Goal: Information Seeking & Learning: Learn about a topic

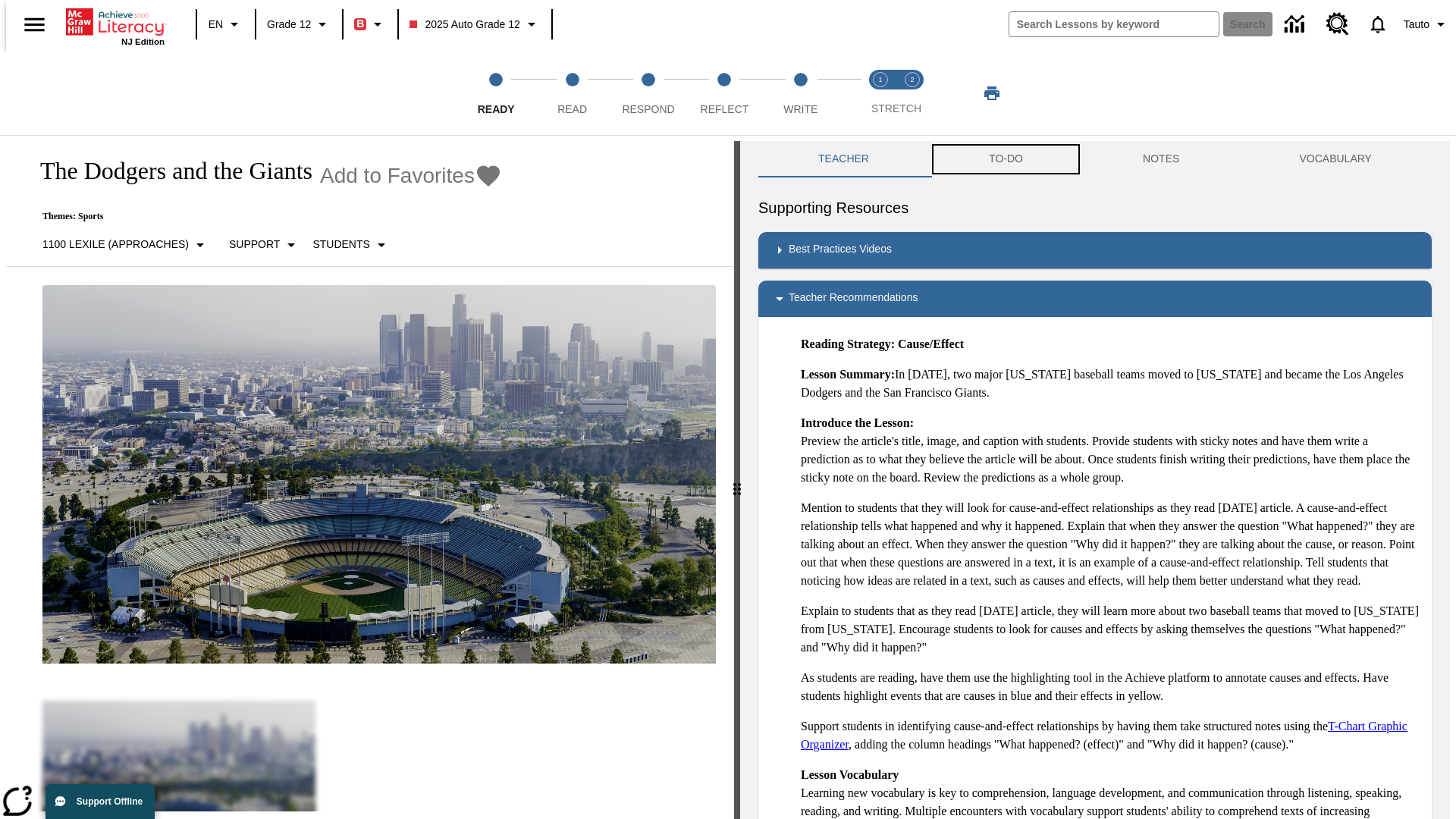
click at [1005, 160] on button "TO-DO" at bounding box center [1006, 160] width 154 height 37
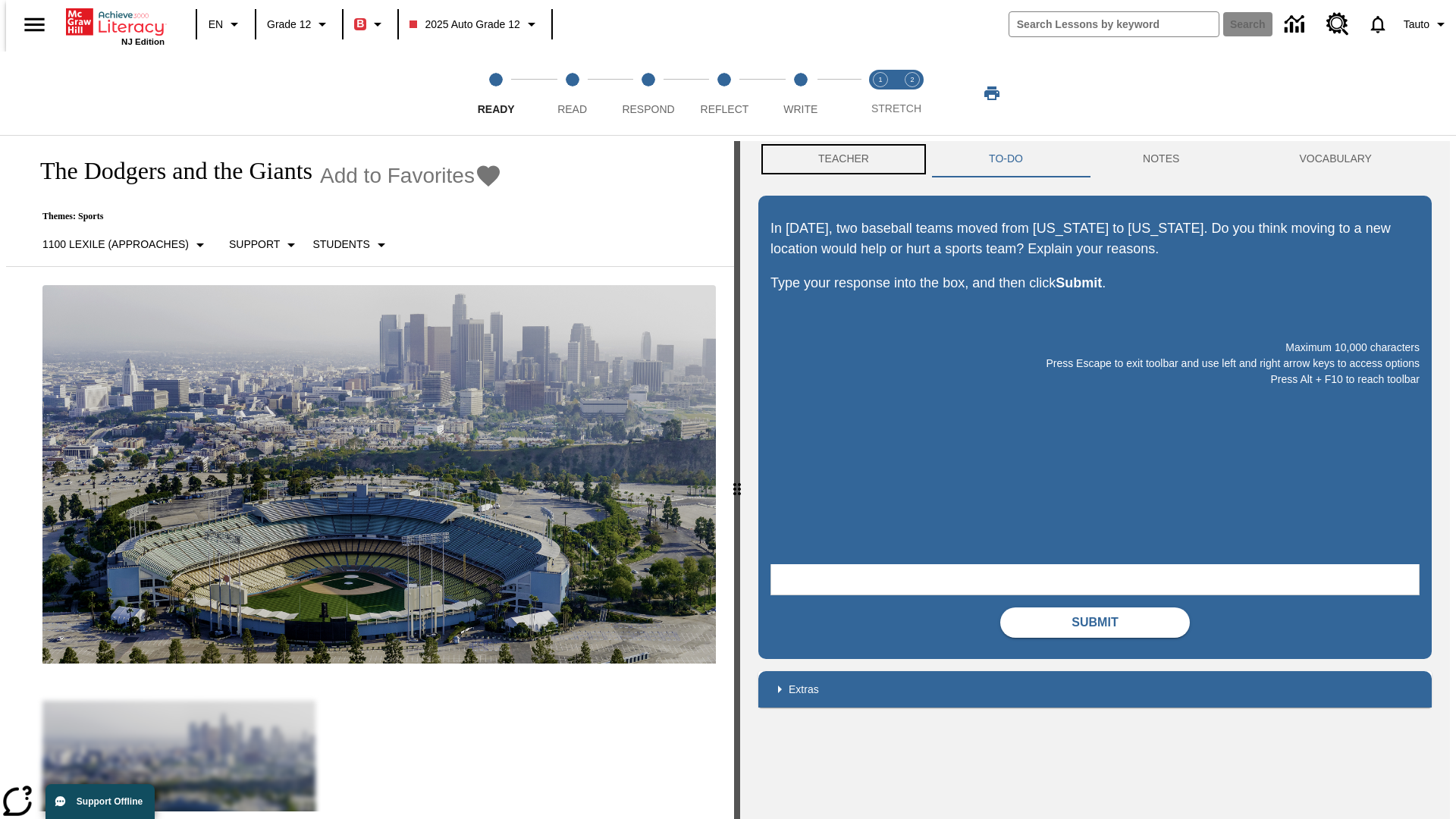
scroll to position [1, 0]
click at [839, 160] on button "Teacher" at bounding box center [843, 159] width 171 height 37
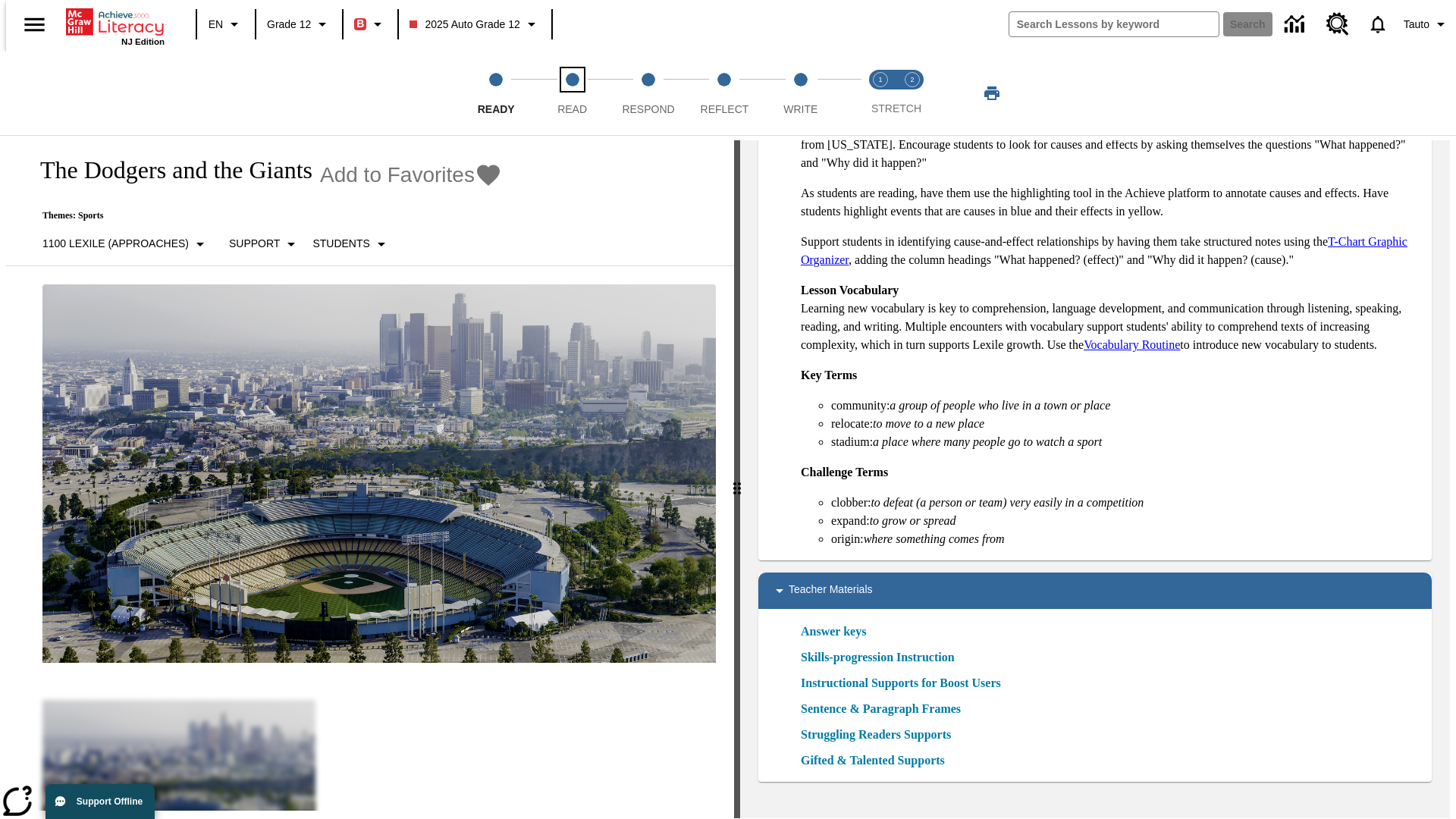
click at [572, 93] on span "Read" at bounding box center [572, 103] width 30 height 27
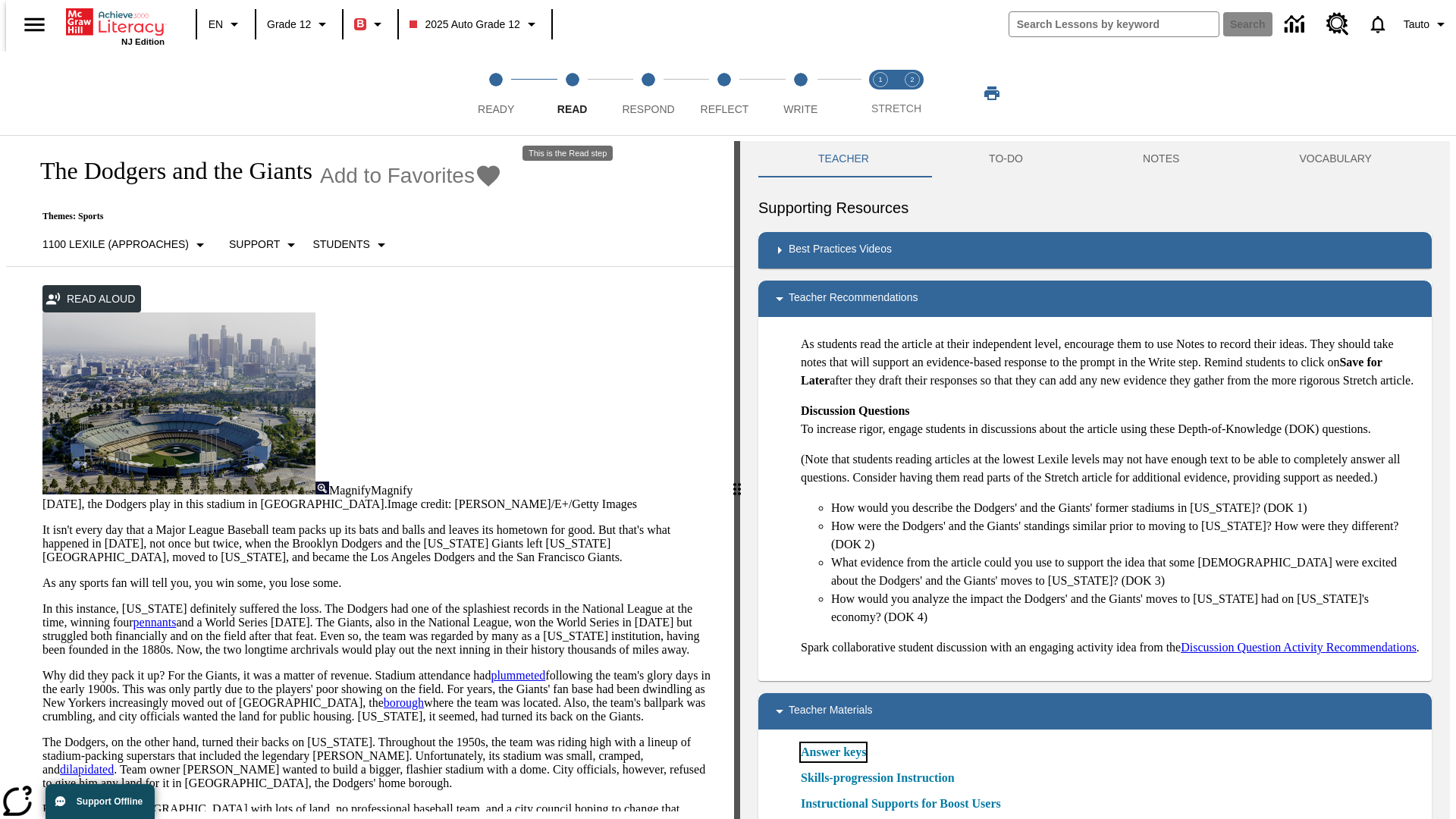
click at [833, 762] on link "Answer keys" at bounding box center [834, 752] width 65 height 18
click at [649, 93] on span "Respond" at bounding box center [648, 103] width 53 height 27
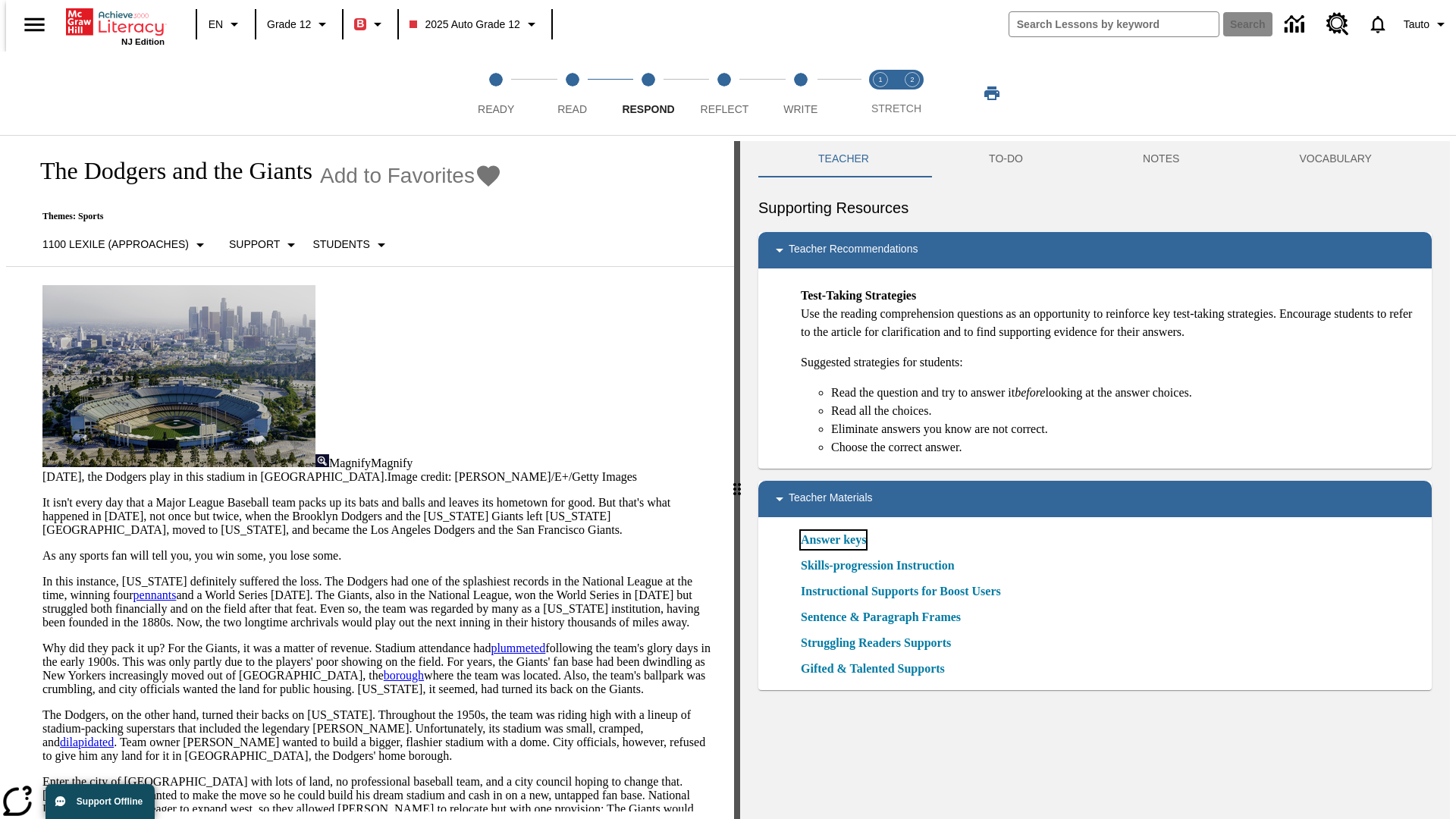
click at [833, 540] on link "Answer keys" at bounding box center [834, 540] width 65 height 18
click at [724, 93] on span "Reflect" at bounding box center [724, 103] width 48 height 27
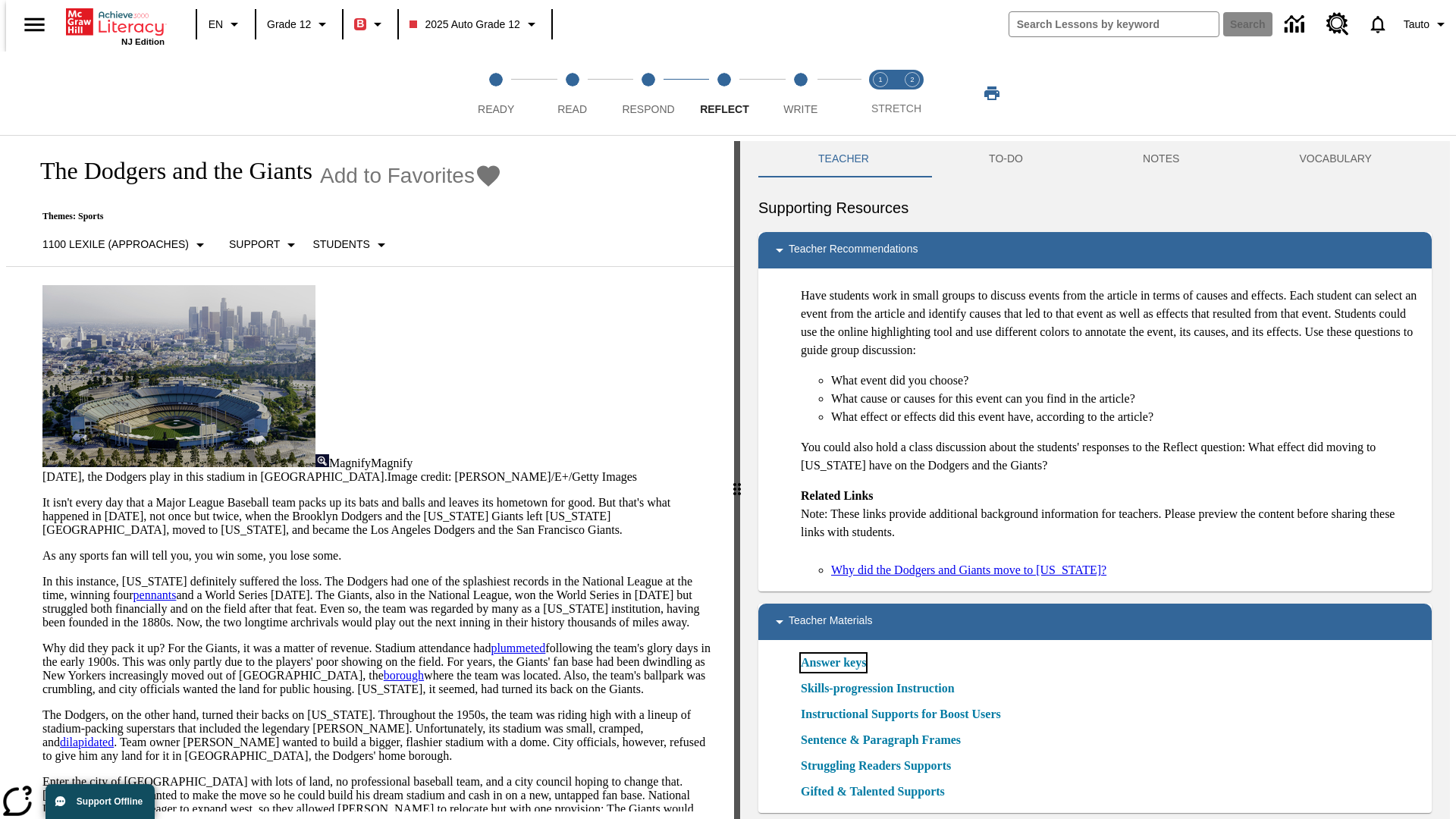
click at [833, 663] on link "Answer keys" at bounding box center [834, 663] width 65 height 18
